Goal: Transaction & Acquisition: Purchase product/service

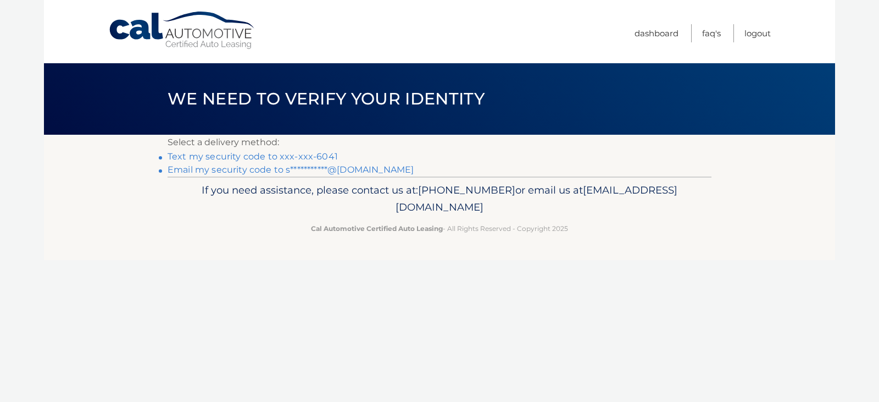
click at [264, 157] on link "Text my security code to xxx-xxx-6041" at bounding box center [253, 156] width 170 height 10
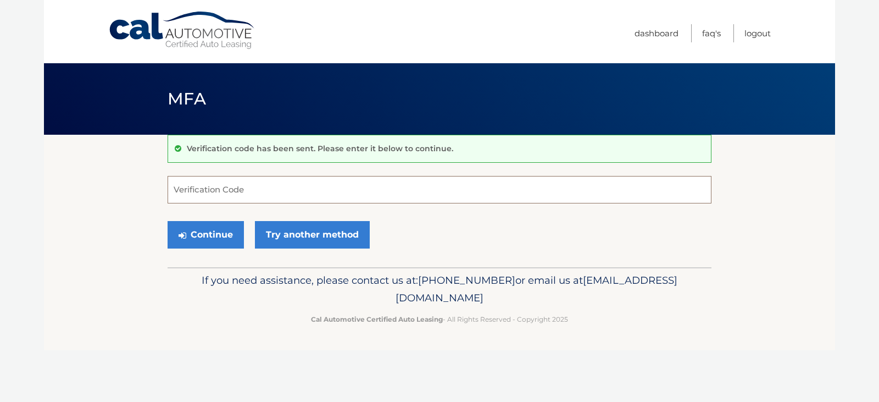
click at [190, 193] on input "Verification Code" at bounding box center [440, 189] width 544 height 27
type input "653483"
click at [194, 235] on button "Continue" at bounding box center [206, 234] width 76 height 27
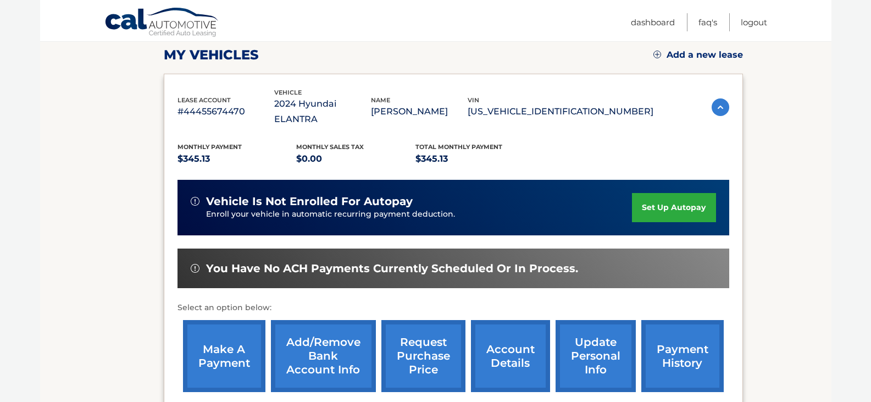
scroll to position [157, 0]
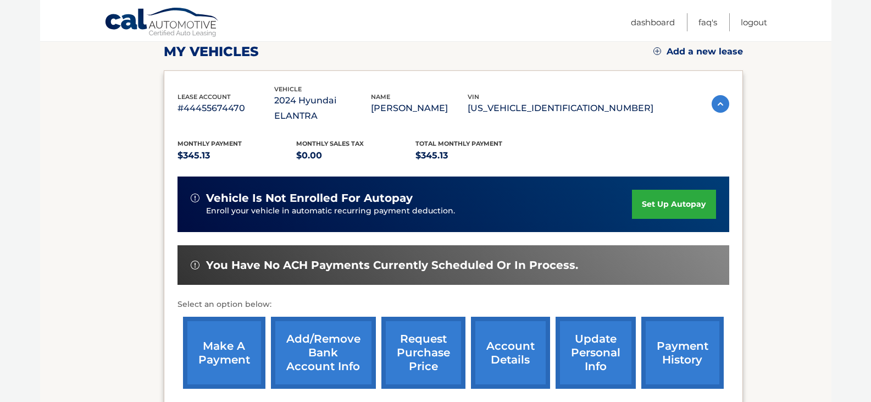
click at [228, 327] on link "make a payment" at bounding box center [224, 352] width 82 height 72
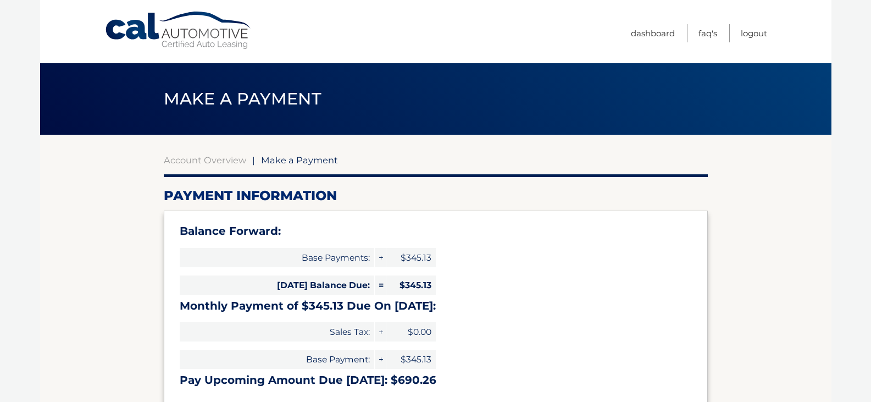
select select "NThkZDA0NWEtZjQxZC00MWYzLTk2ZDktMmQ5MTc1YzFlNGEw"
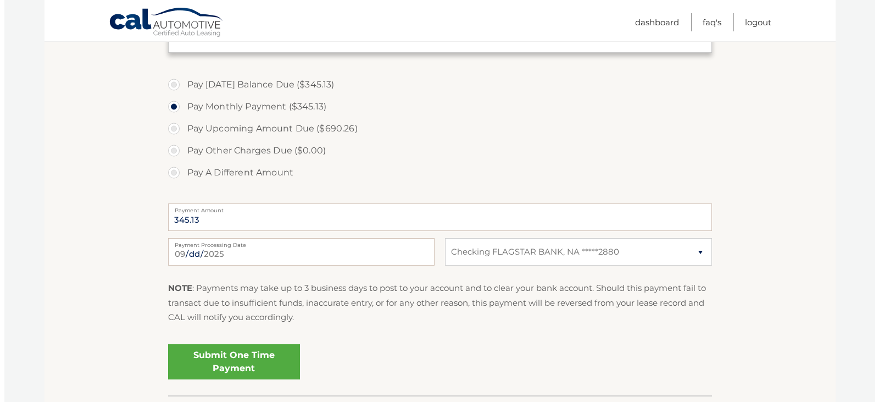
scroll to position [354, 0]
click at [223, 356] on link "Submit One Time Payment" at bounding box center [230, 360] width 132 height 35
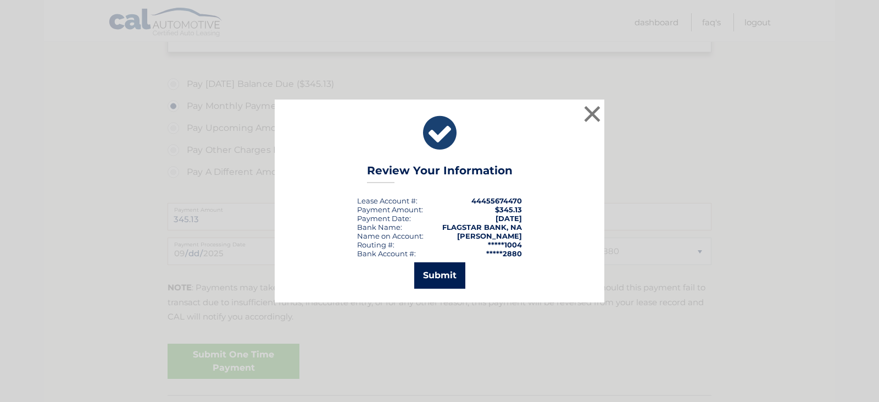
click at [435, 278] on button "Submit" at bounding box center [439, 275] width 51 height 26
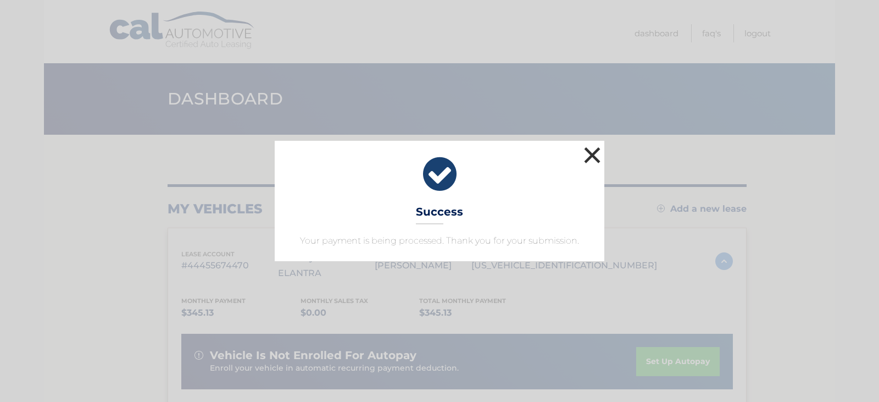
click at [593, 152] on button "×" at bounding box center [592, 155] width 22 height 22
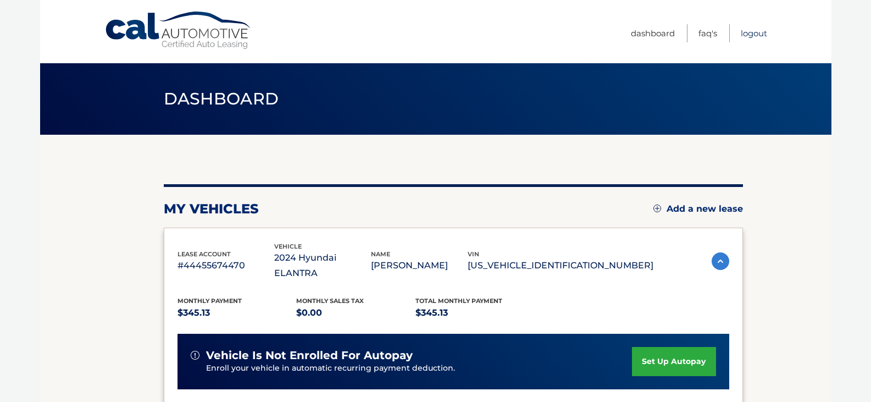
click at [747, 36] on link "Logout" at bounding box center [753, 33] width 26 height 18
